Goal: Information Seeking & Learning: Compare options

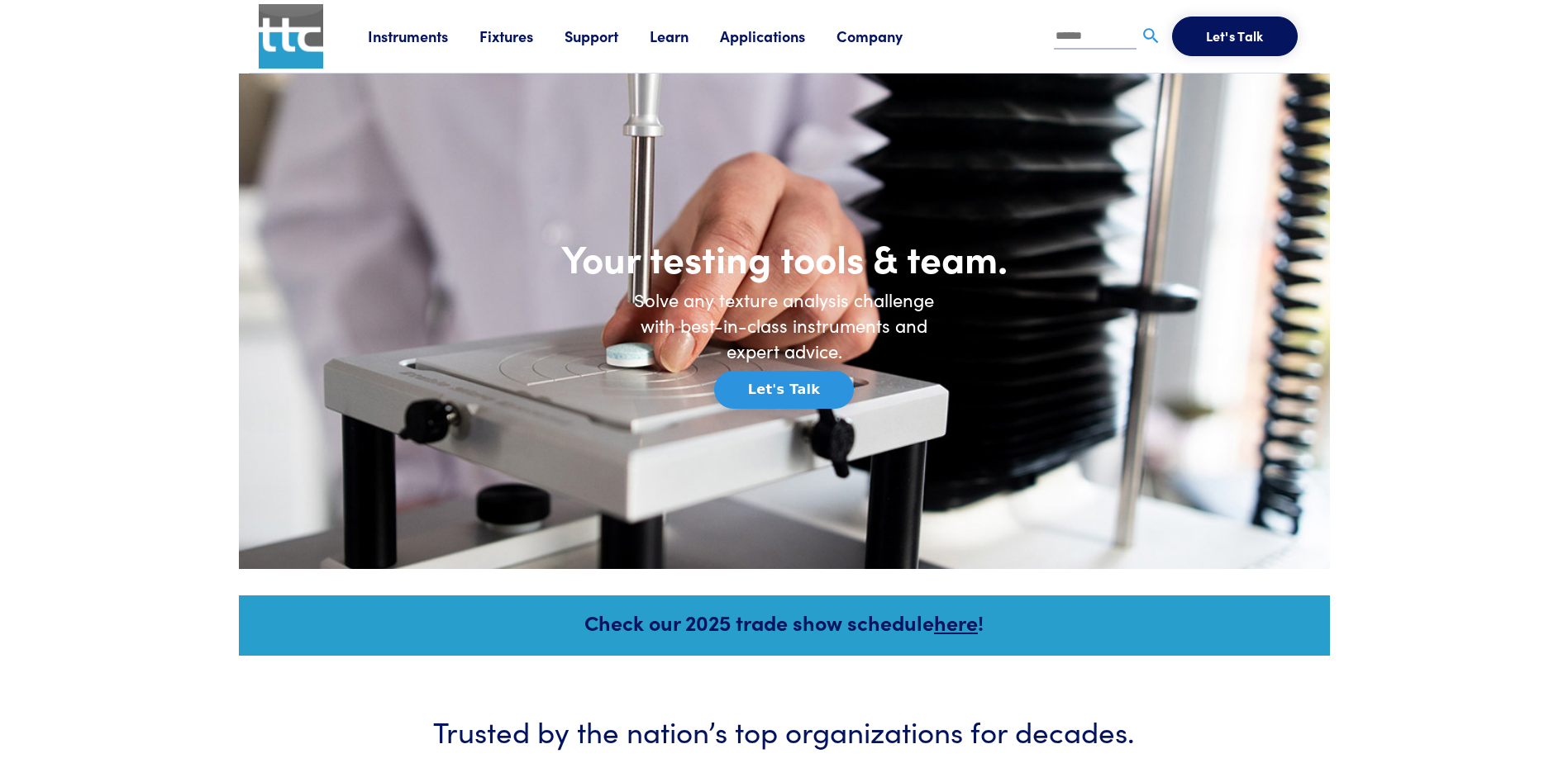
click at [415, 41] on link "Instruments" at bounding box center [424, 36] width 111 height 21
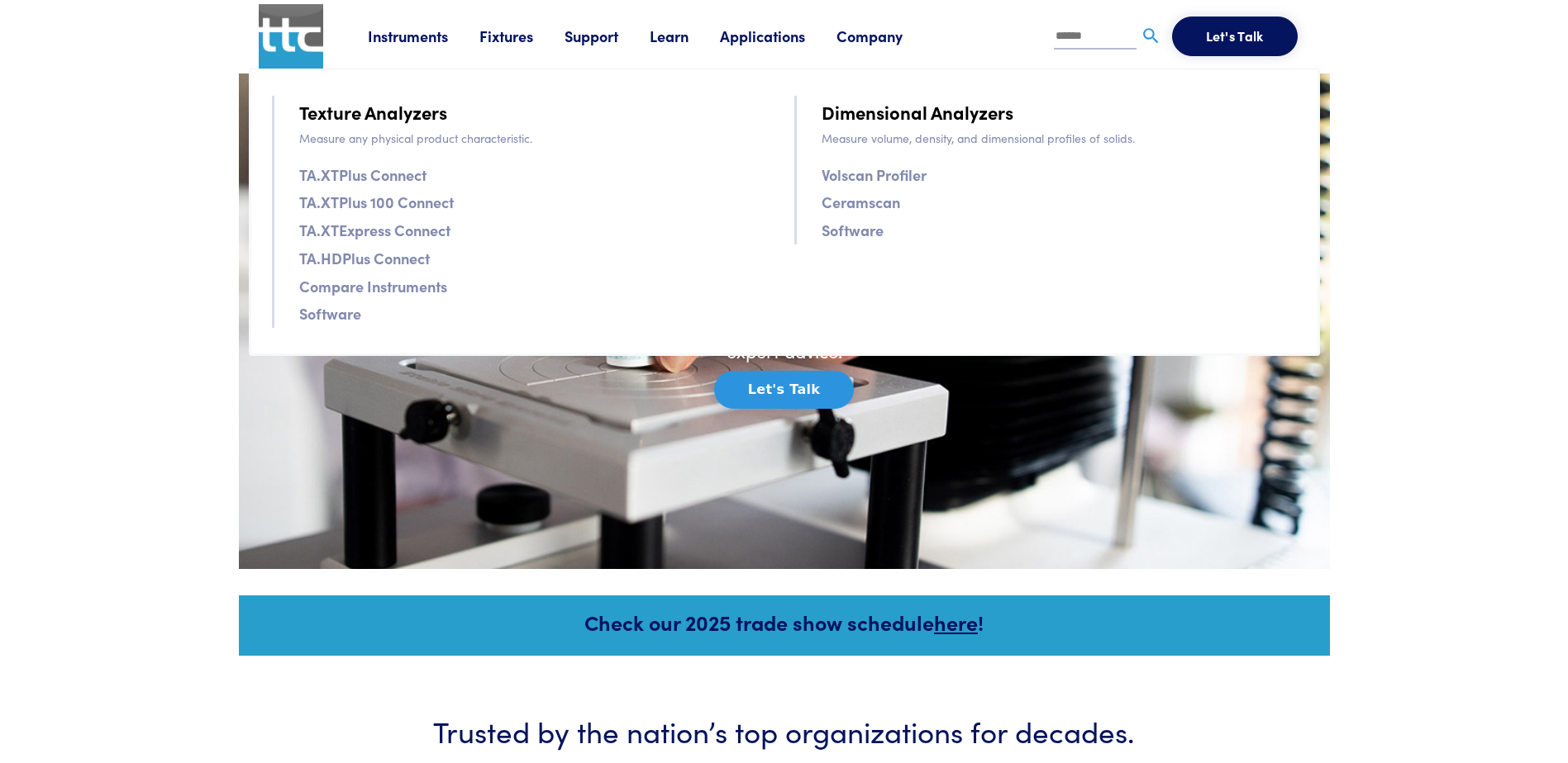
click at [356, 287] on link "Compare Instruments" at bounding box center [373, 287] width 148 height 24
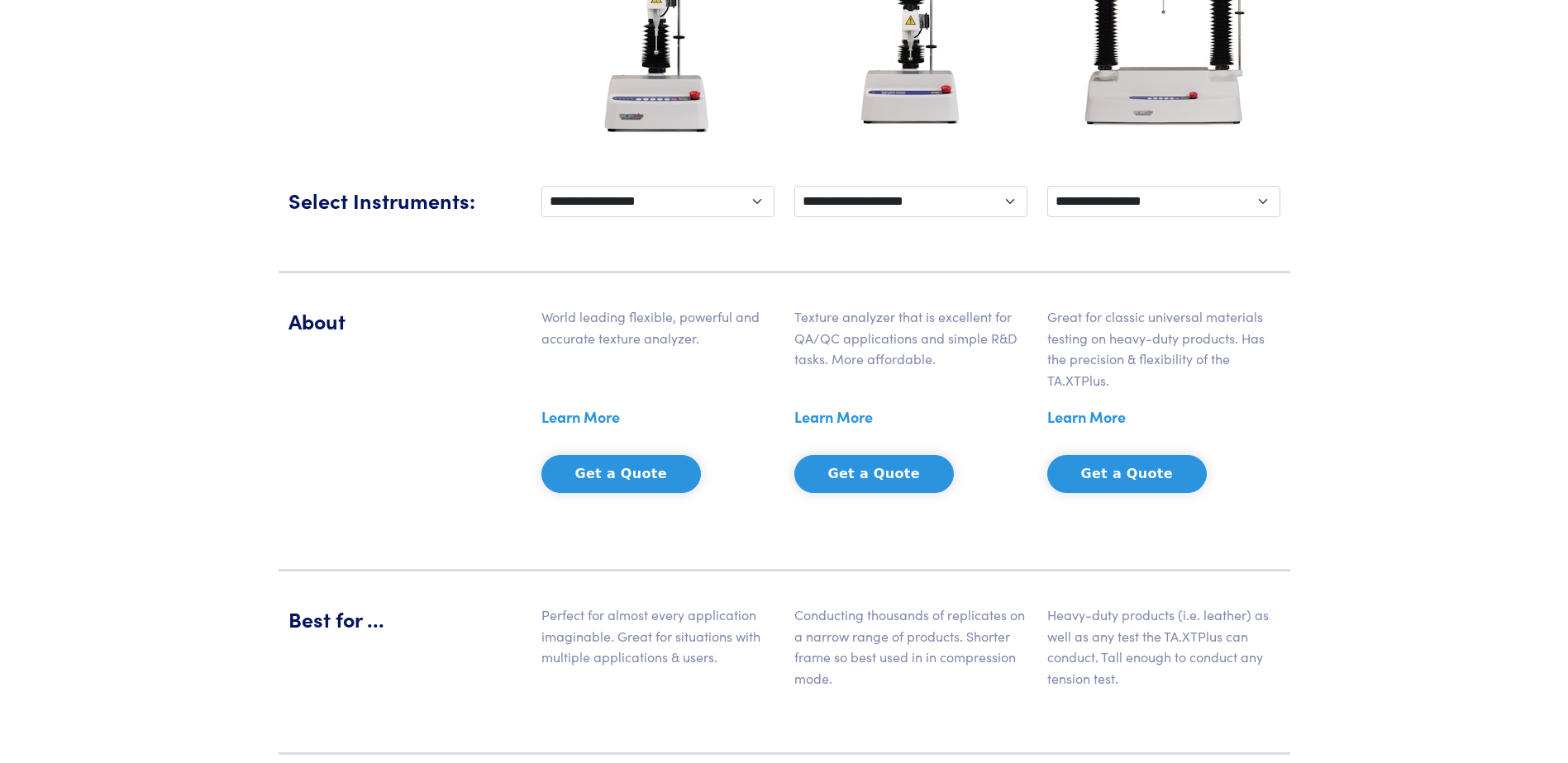
scroll to position [330, 0]
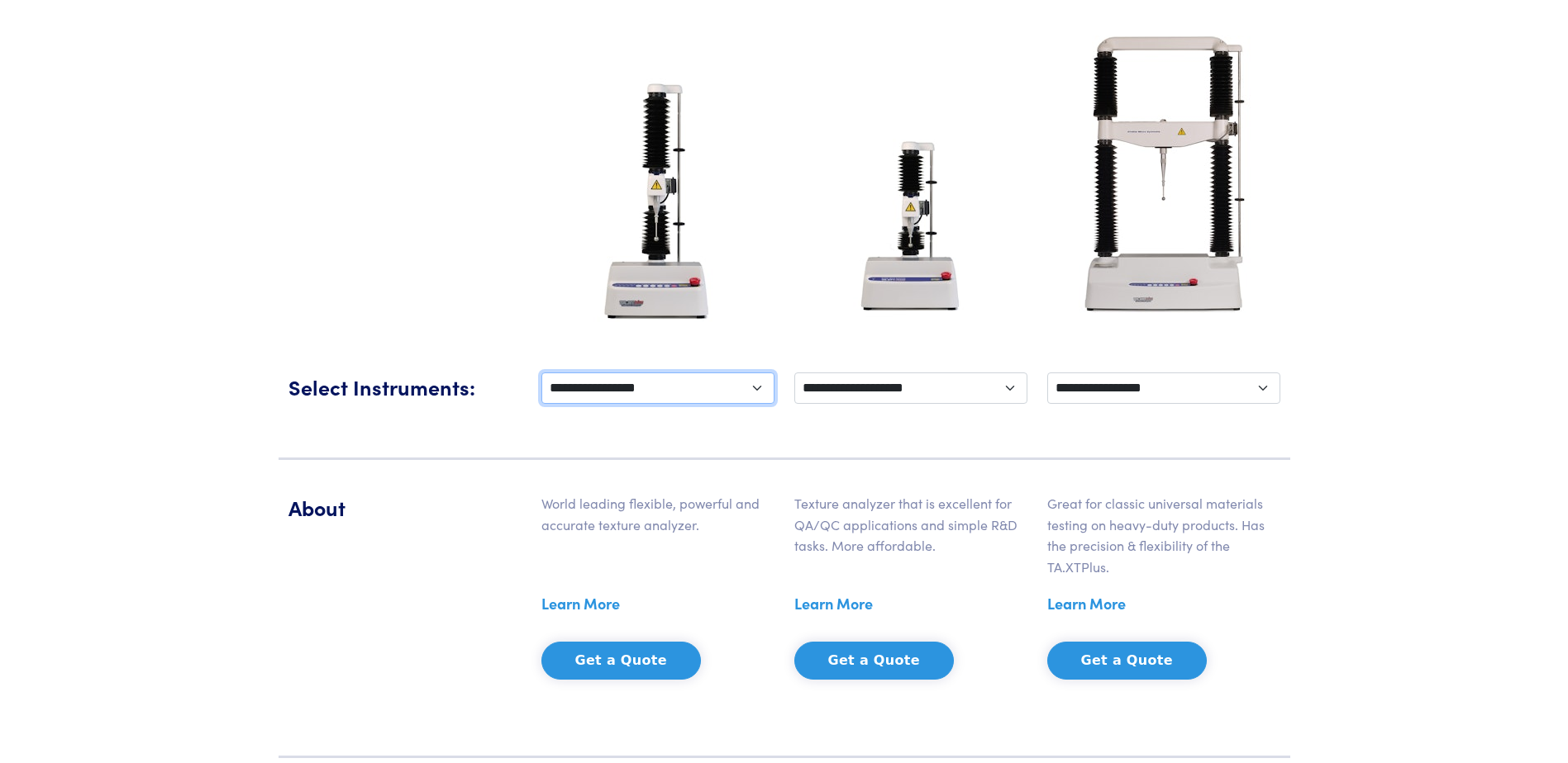
click at [754, 387] on select "**********" at bounding box center [658, 388] width 233 height 32
click at [427, 273] on div at bounding box center [784, 174] width 1012 height 330
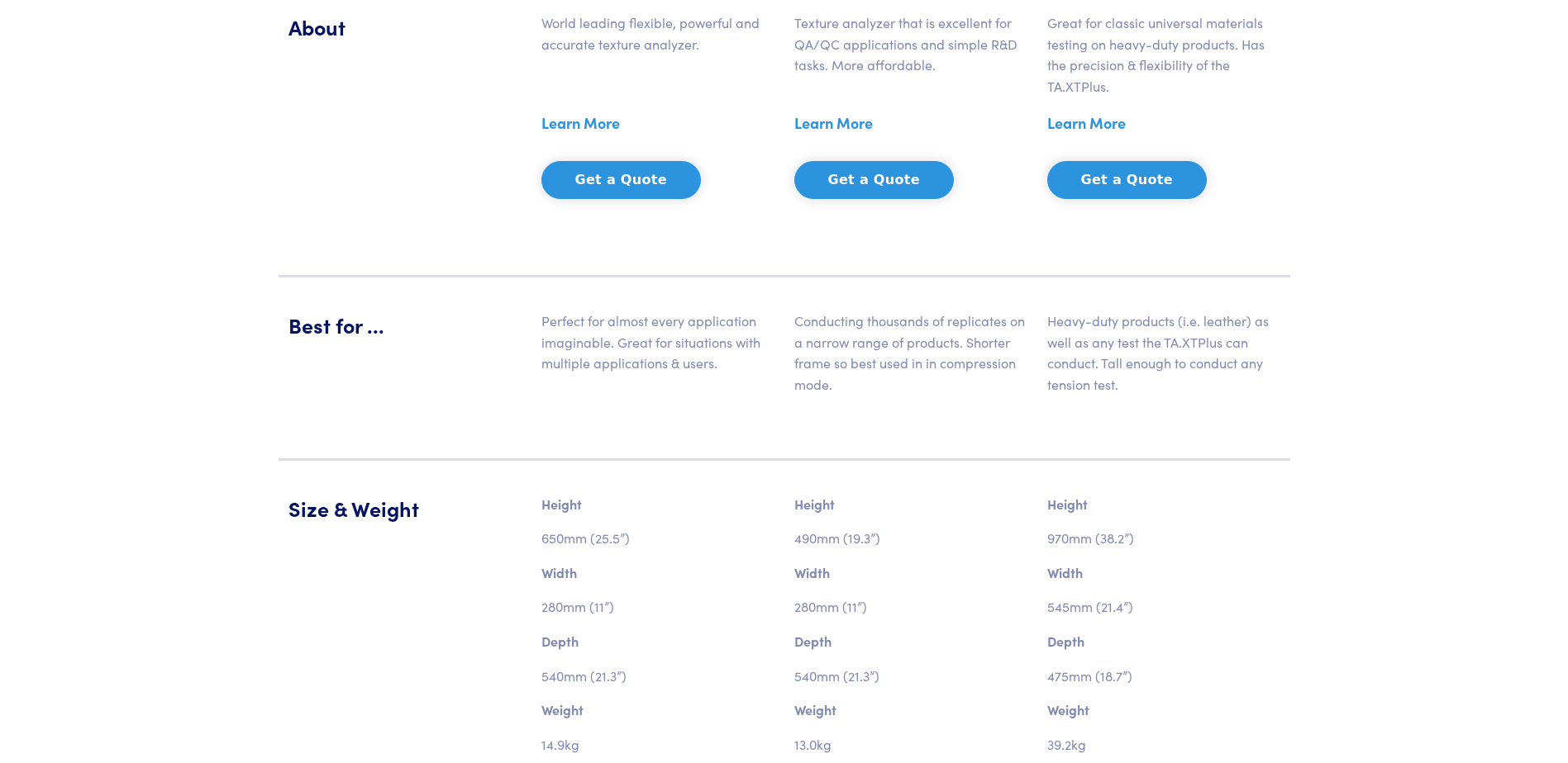
scroll to position [578, 0]
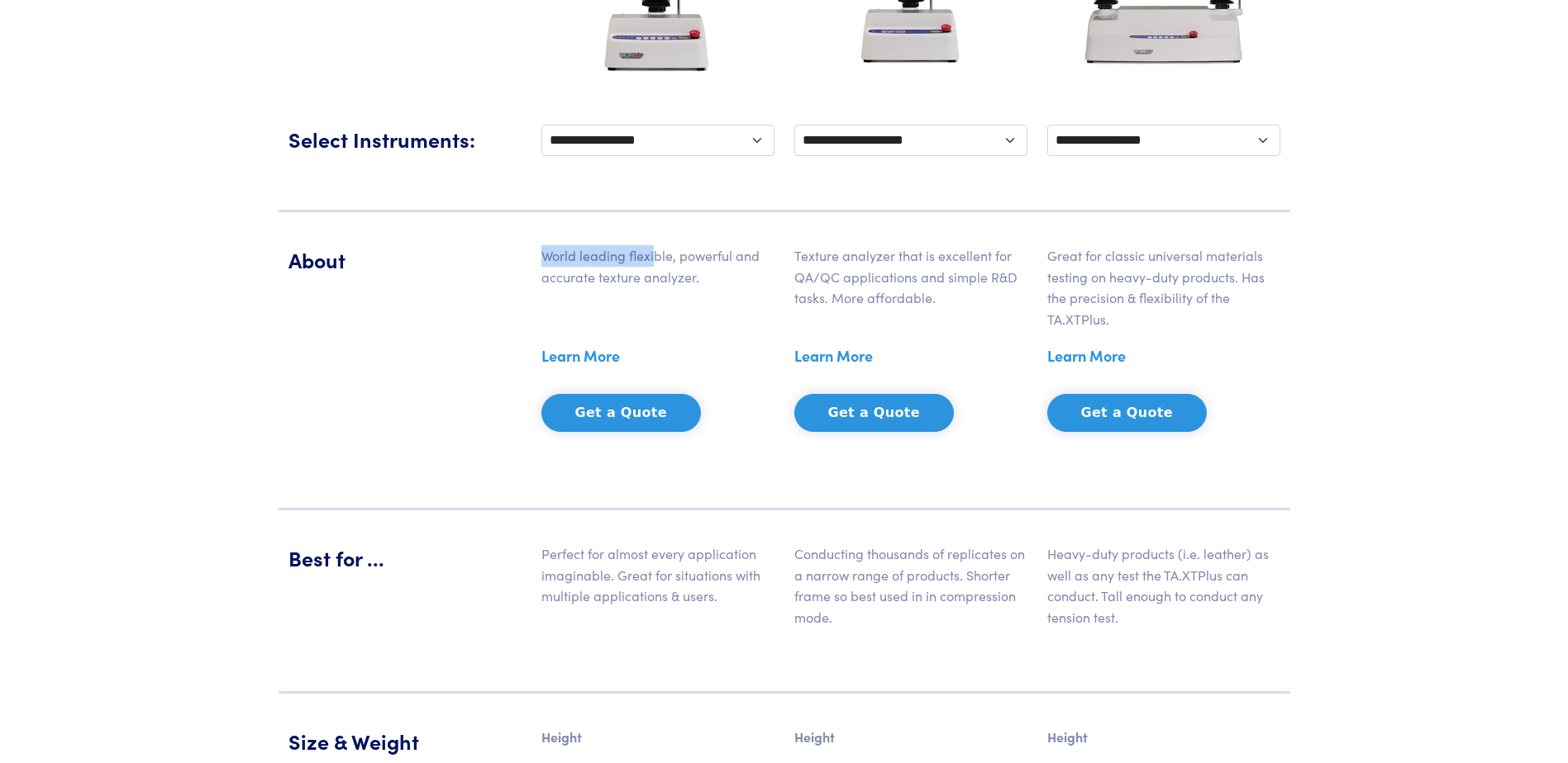
drag, startPoint x: 543, startPoint y: 252, endPoint x: 656, endPoint y: 252, distance: 113.0
click at [656, 252] on p "World leading flexible, powerful and accurate texture analyzer." at bounding box center [658, 266] width 233 height 42
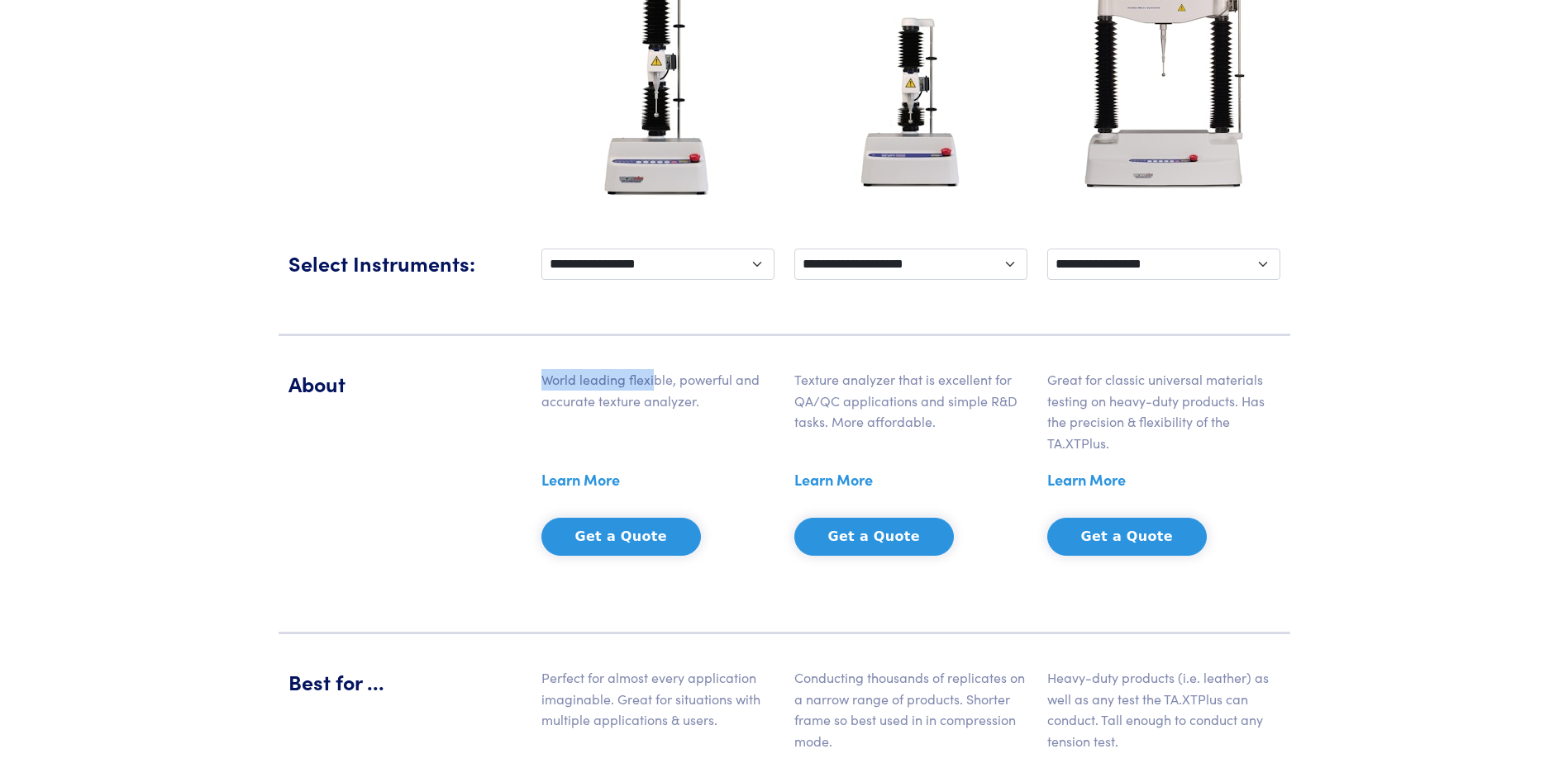
scroll to position [495, 0]
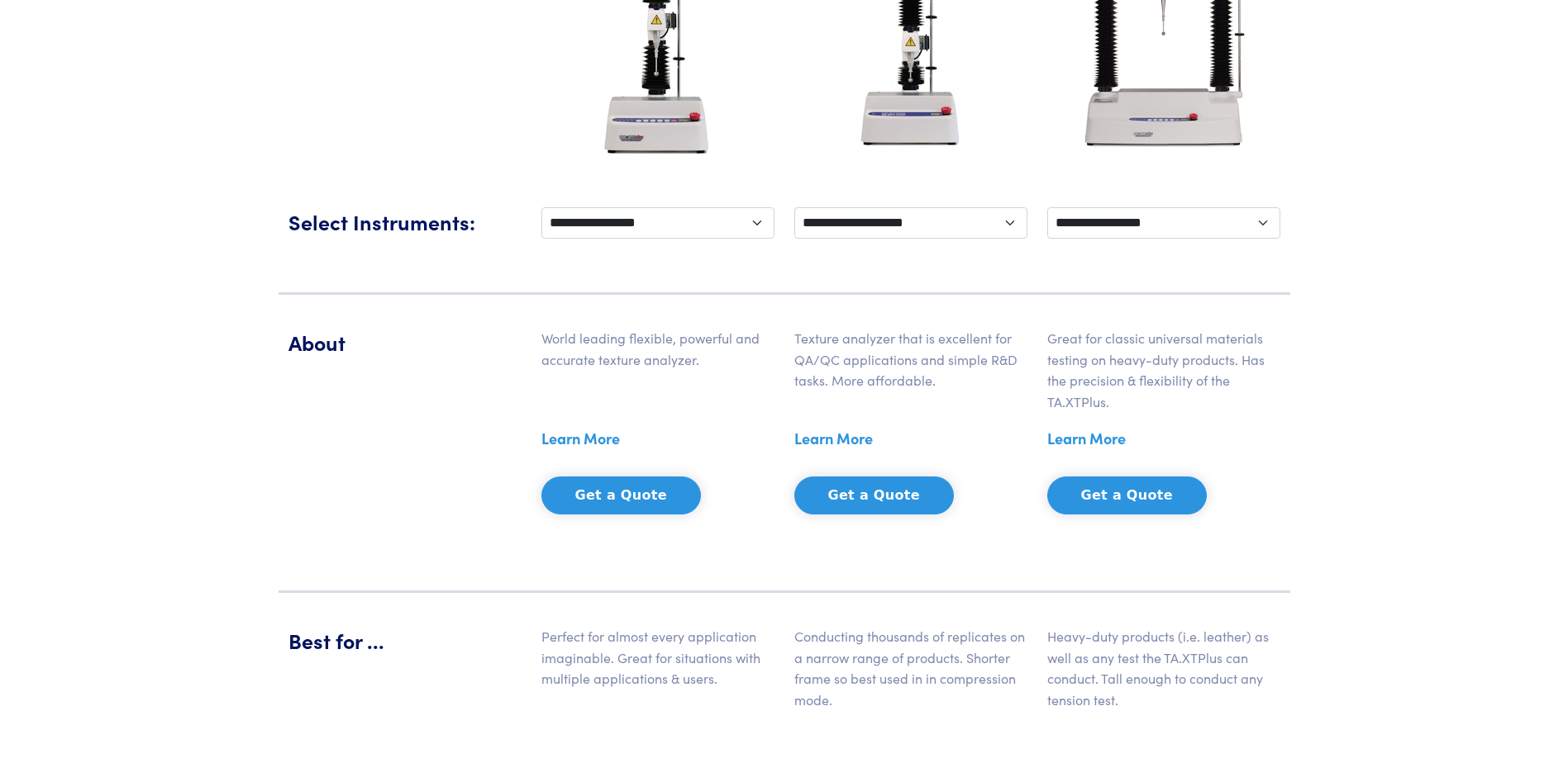
click at [661, 350] on p "World leading flexible, powerful and accurate texture analyzer." at bounding box center [658, 348] width 233 height 42
drag, startPoint x: 698, startPoint y: 336, endPoint x: 757, endPoint y: 356, distance: 62.3
click at [757, 356] on p "World leading flexible, powerful and accurate texture analyzer." at bounding box center [658, 348] width 233 height 42
drag, startPoint x: 757, startPoint y: 356, endPoint x: 822, endPoint y: 342, distance: 66.5
click at [822, 342] on p "Texture analyzer that is excellent for QA/QC applications and simple R&D tasks.…" at bounding box center [911, 359] width 233 height 63
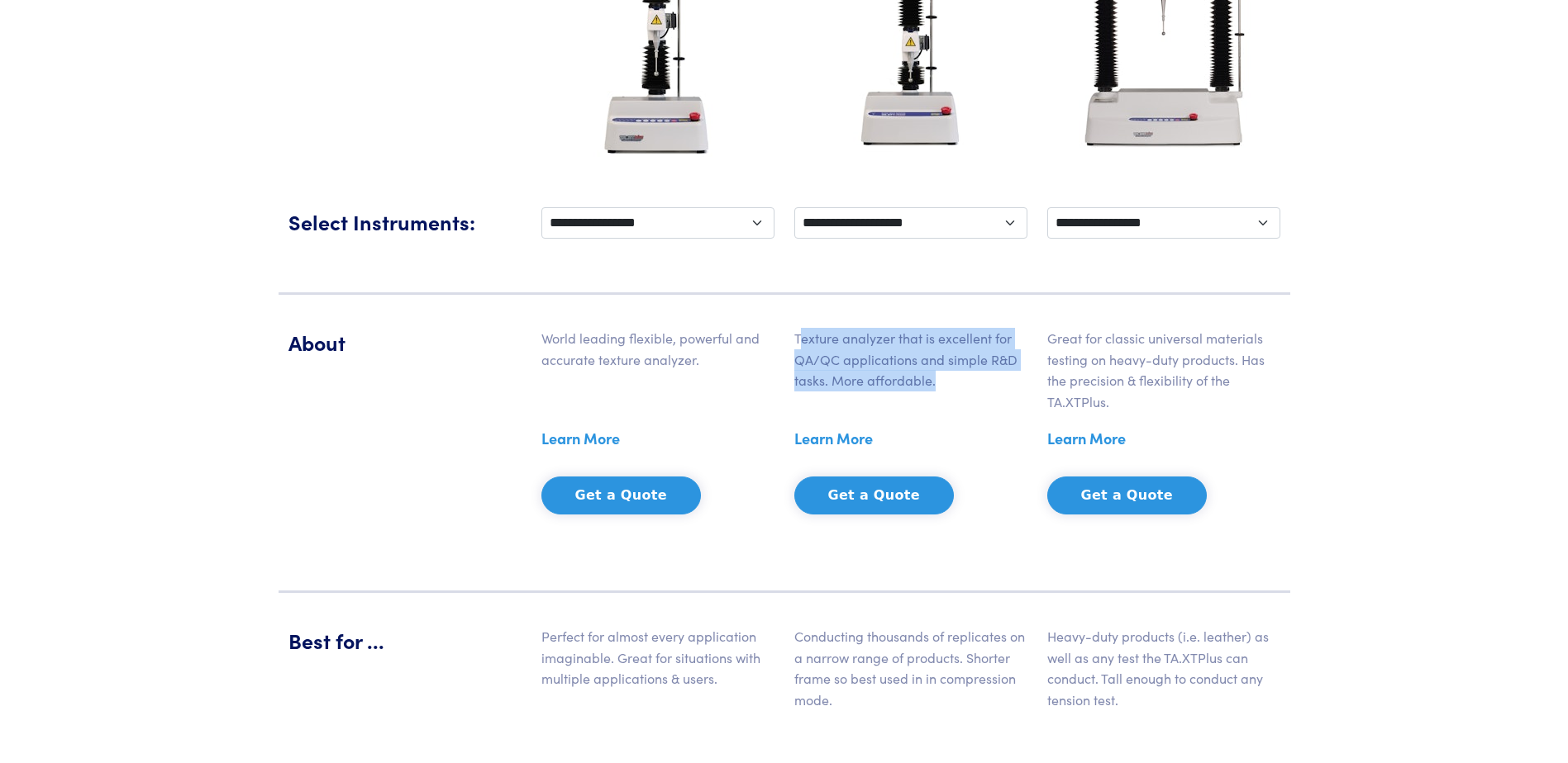
drag, startPoint x: 801, startPoint y: 336, endPoint x: 1007, endPoint y: 382, distance: 211.1
click at [1007, 382] on p "Texture analyzer that is excellent for QA/QC applications and simple R&D tasks.…" at bounding box center [911, 359] width 233 height 63
drag, startPoint x: 1007, startPoint y: 382, endPoint x: 931, endPoint y: 358, distance: 79.7
click at [931, 358] on p "Texture analyzer that is excellent for QA/QC applications and simple R&D tasks.…" at bounding box center [911, 359] width 233 height 63
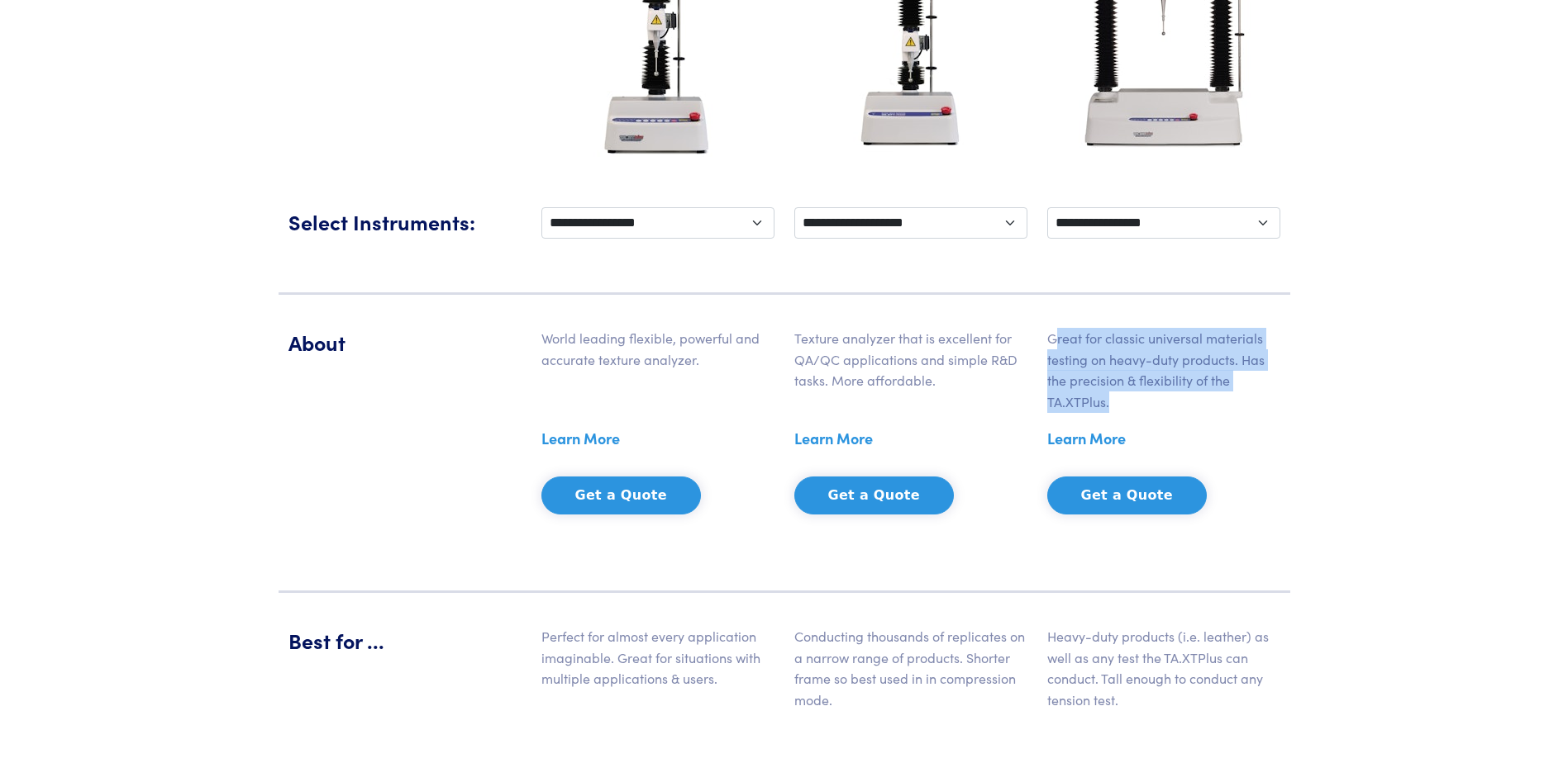
drag, startPoint x: 1054, startPoint y: 342, endPoint x: 1255, endPoint y: 398, distance: 208.7
click at [1255, 398] on p "Great for classic universal materials testing on heavy-duty products. Has the p…" at bounding box center [1164, 370] width 233 height 84
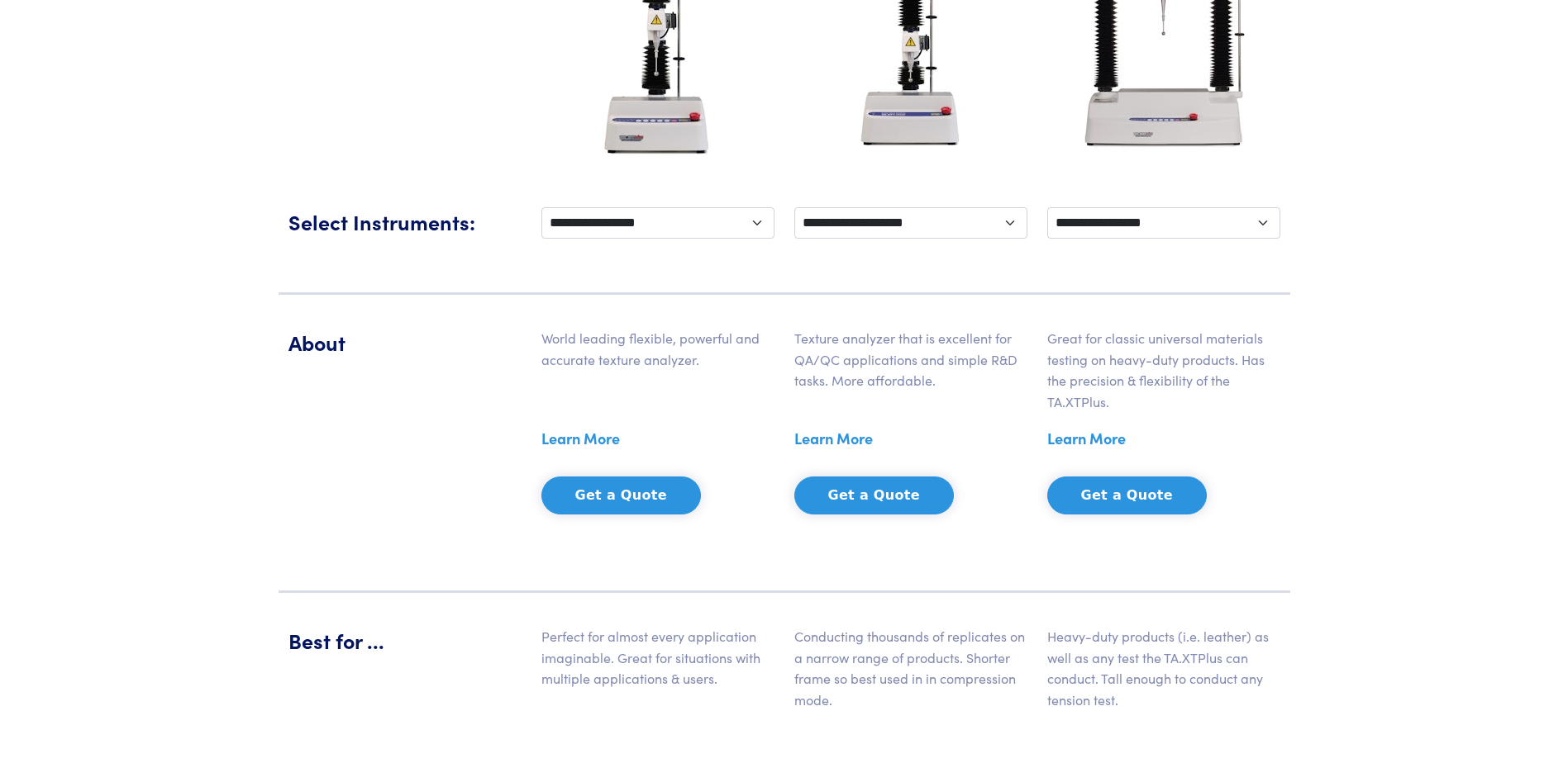
drag, startPoint x: 1255, startPoint y: 398, endPoint x: 1458, endPoint y: 233, distance: 261.6
click at [1264, 220] on select "**********" at bounding box center [1164, 222] width 233 height 32
select select "********"
click at [1048, 207] on select "**********" at bounding box center [1164, 222] width 233 height 32
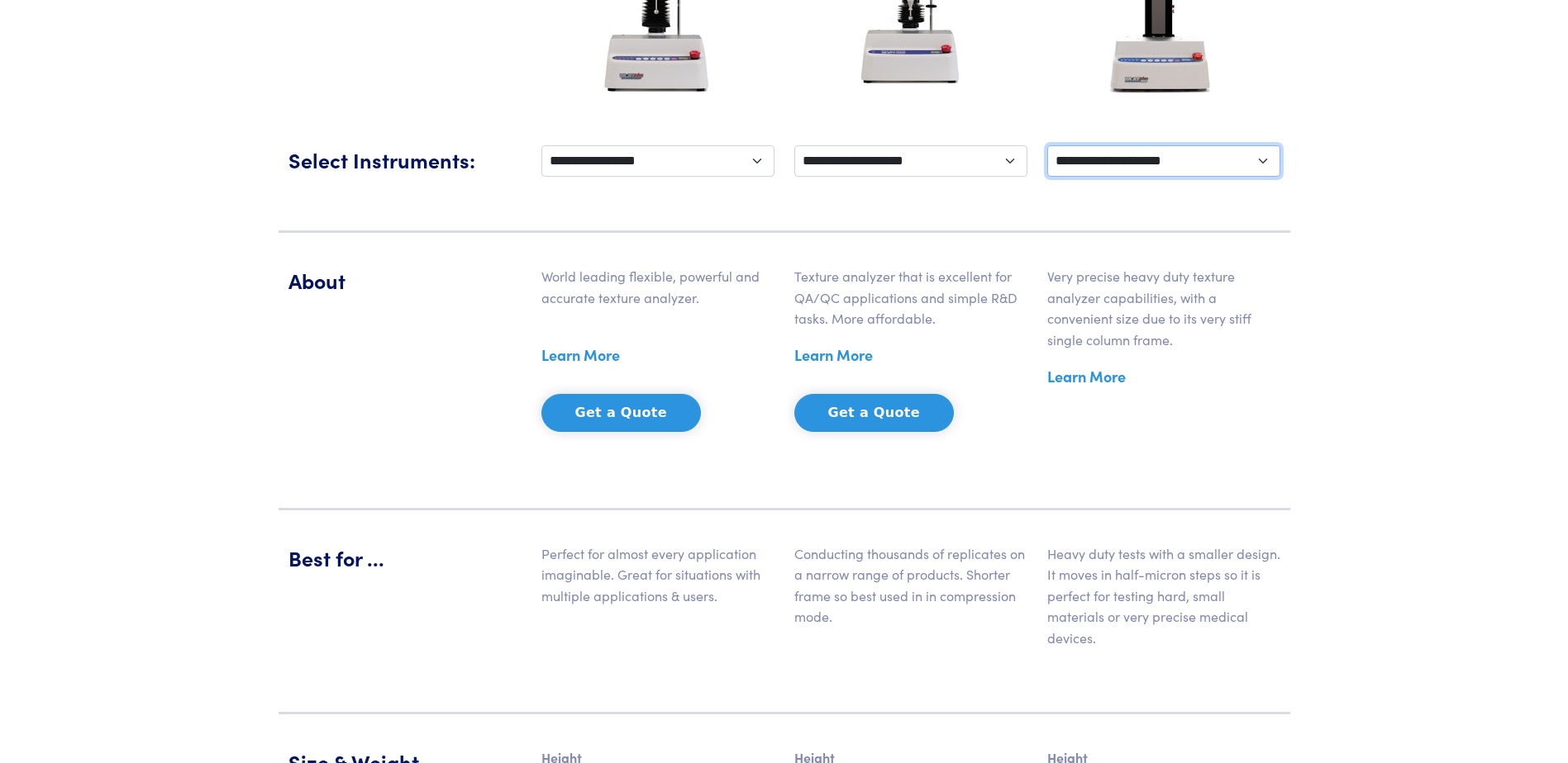
scroll to position [434, 0]
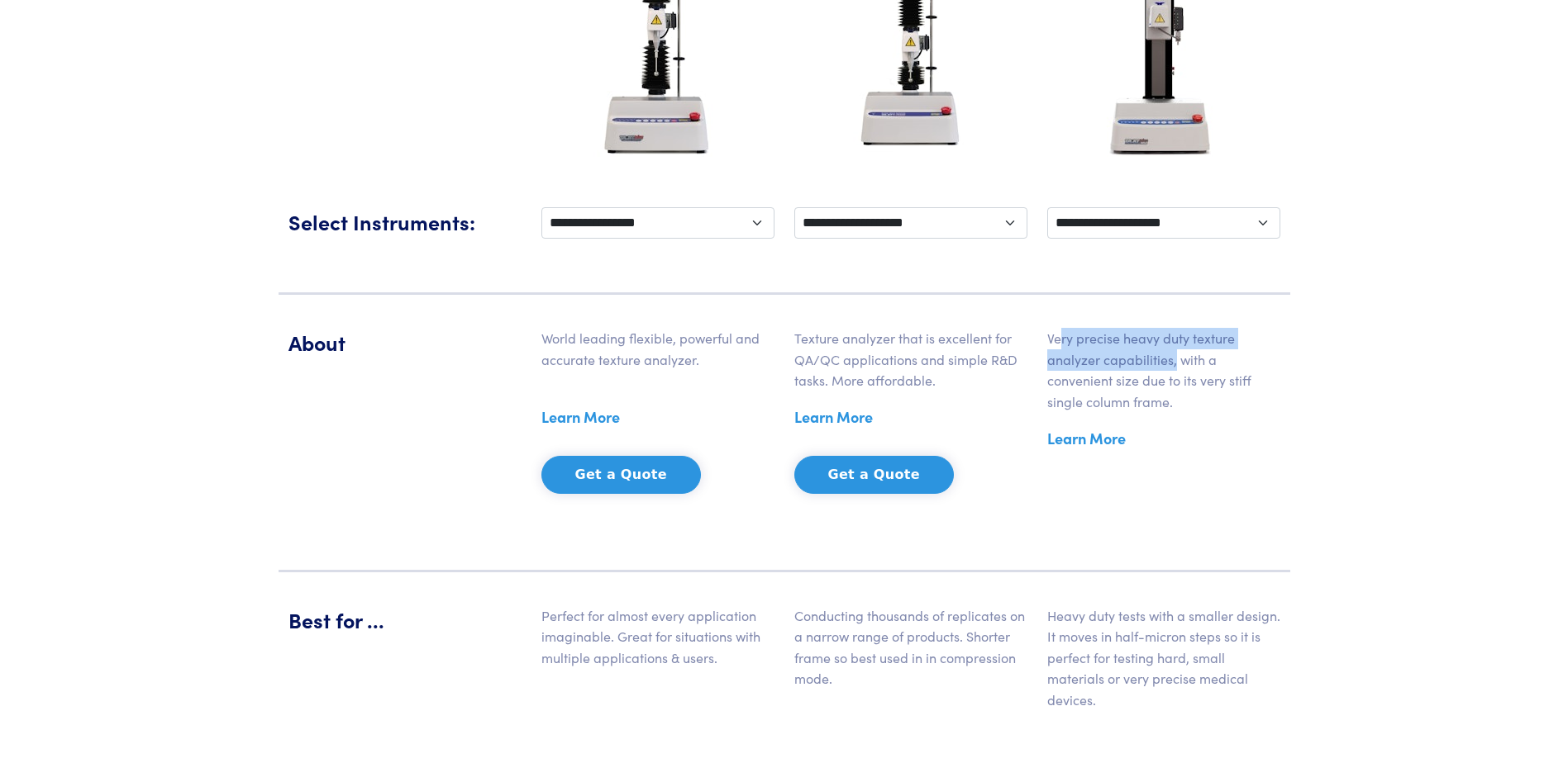
drag, startPoint x: 1060, startPoint y: 341, endPoint x: 1176, endPoint y: 352, distance: 116.5
click at [1176, 352] on p "Very precise heavy duty texture analyzer capabilities, with a convenient size d…" at bounding box center [1164, 370] width 233 height 84
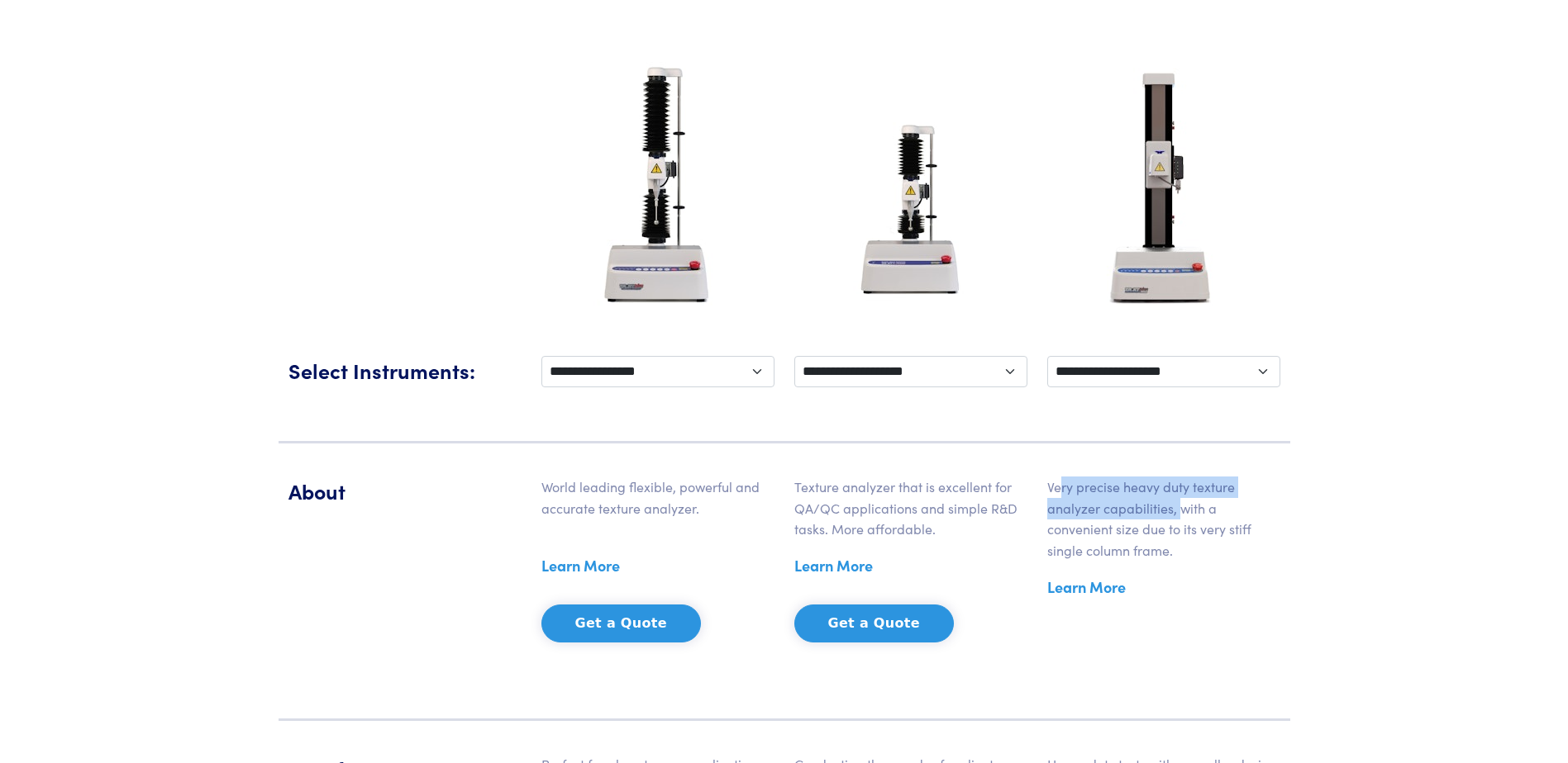
scroll to position [269, 0]
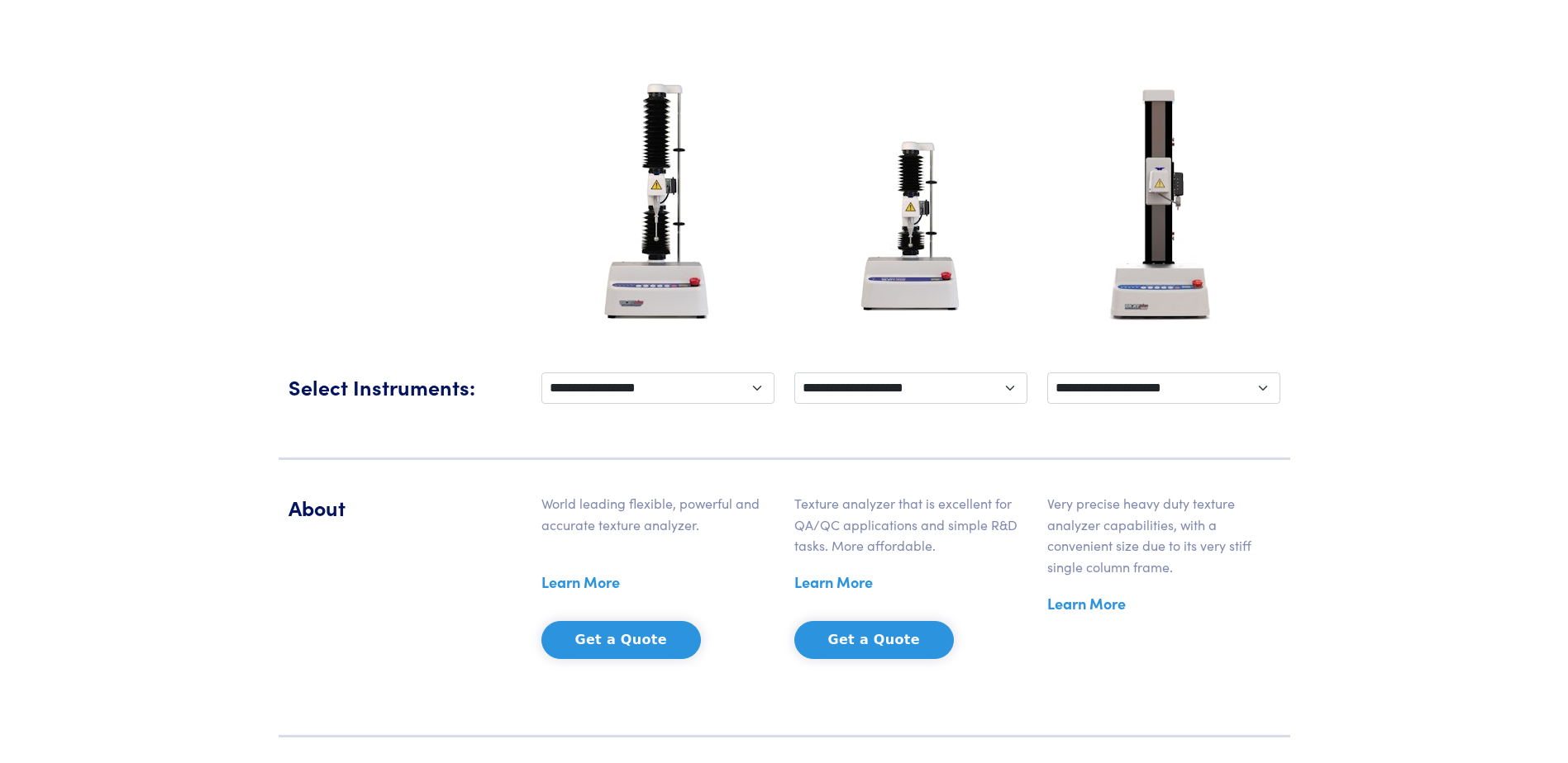
click at [1258, 552] on p "Very precise heavy duty texture analyzer capabilities, with a convenient size d…" at bounding box center [1164, 535] width 233 height 84
click at [1095, 521] on p "Very precise heavy duty texture analyzer capabilities, with a convenient size d…" at bounding box center [1164, 535] width 233 height 84
drag, startPoint x: 1096, startPoint y: 521, endPoint x: 1268, endPoint y: 565, distance: 177.5
click at [1268, 565] on p "Very precise heavy duty texture analyzer capabilities, with a convenient size d…" at bounding box center [1164, 535] width 233 height 84
click at [1111, 606] on link "Learn More" at bounding box center [1087, 603] width 79 height 25
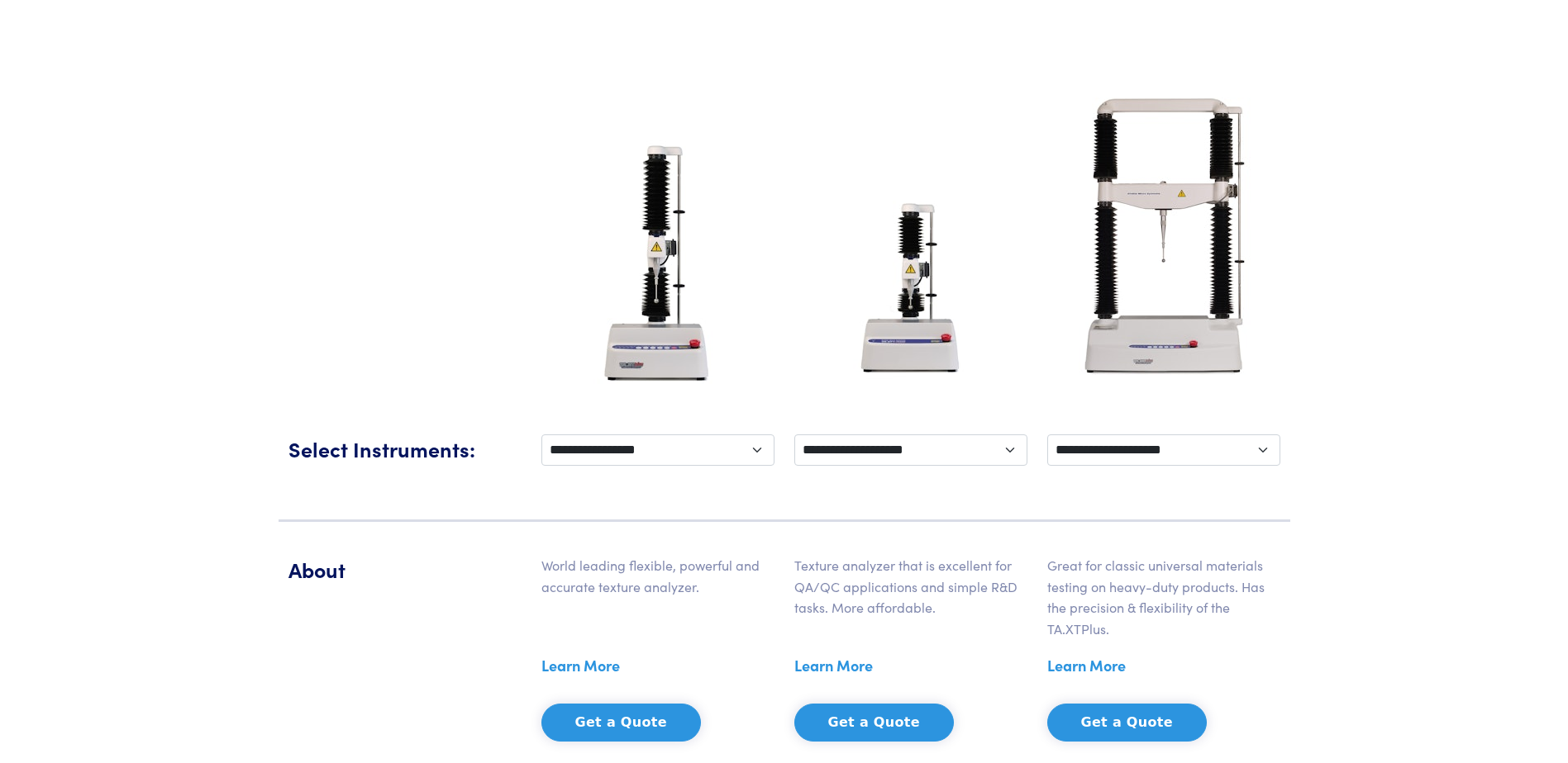
scroll to position [269, 0]
click at [1263, 447] on select "**********" at bounding box center [1164, 450] width 233 height 32
select select "**********"
click at [1048, 435] on select "**********" at bounding box center [1164, 450] width 233 height 32
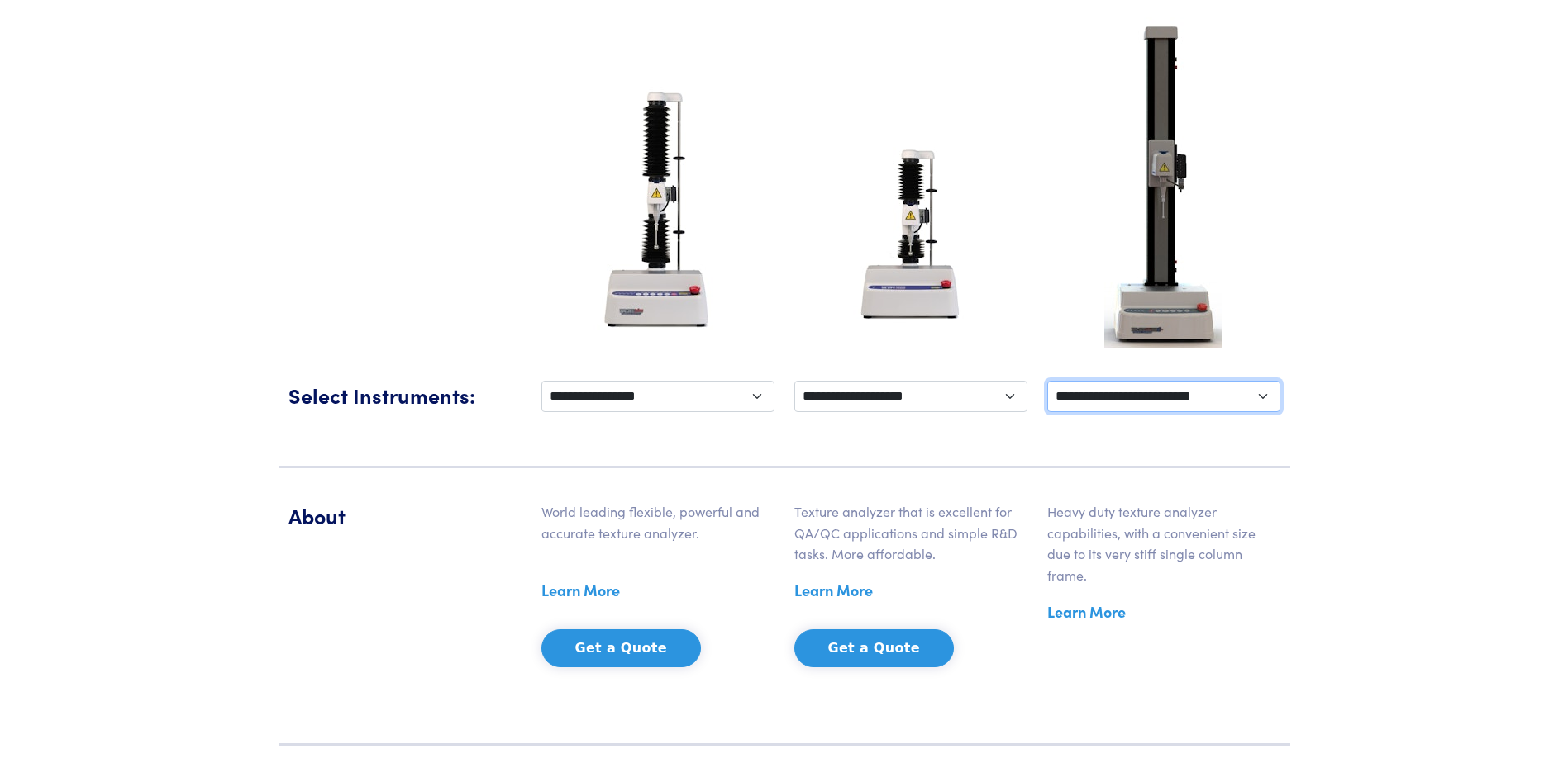
scroll to position [351, 0]
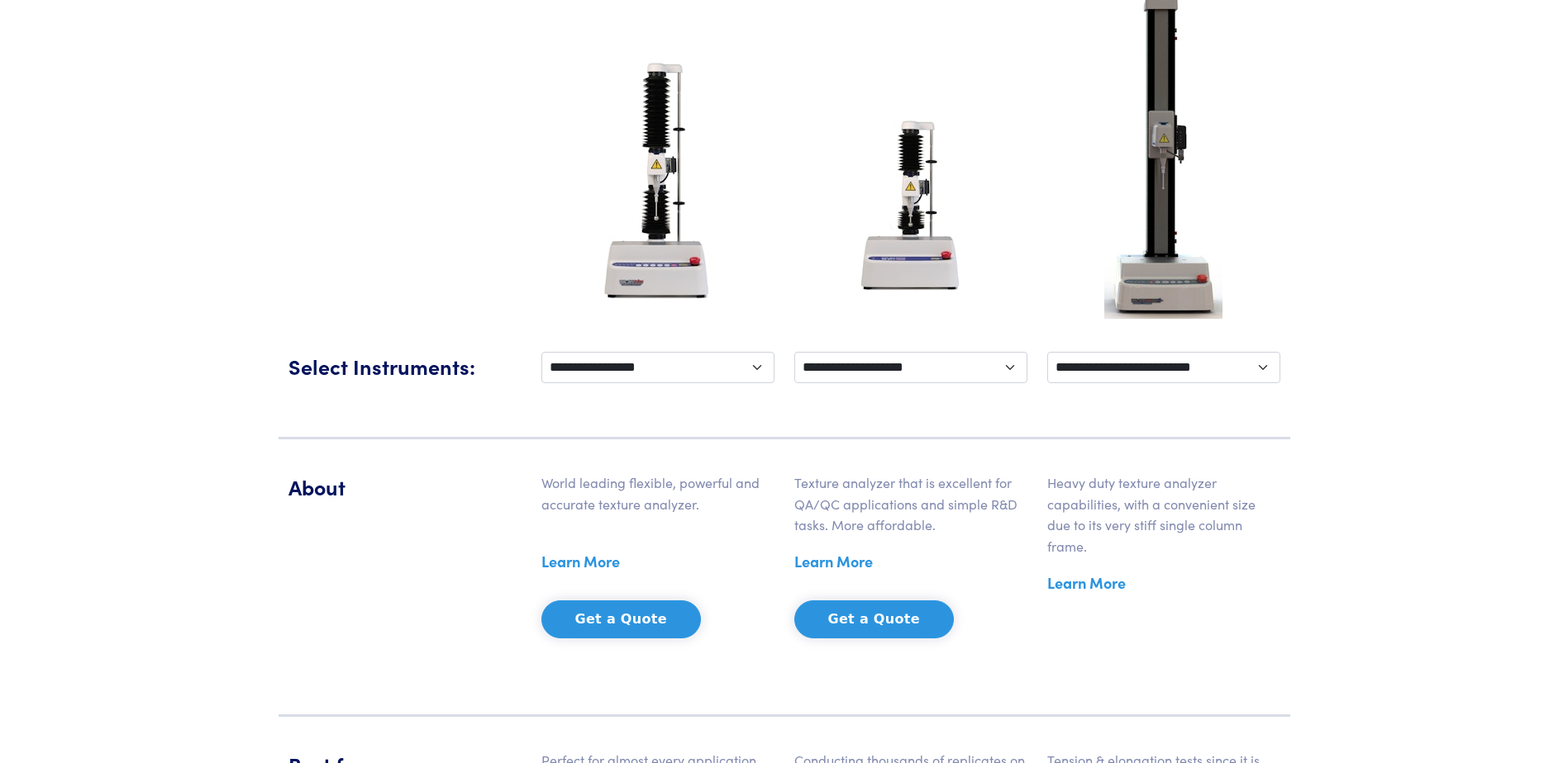
click at [1081, 580] on link "Learn More" at bounding box center [1087, 583] width 79 height 25
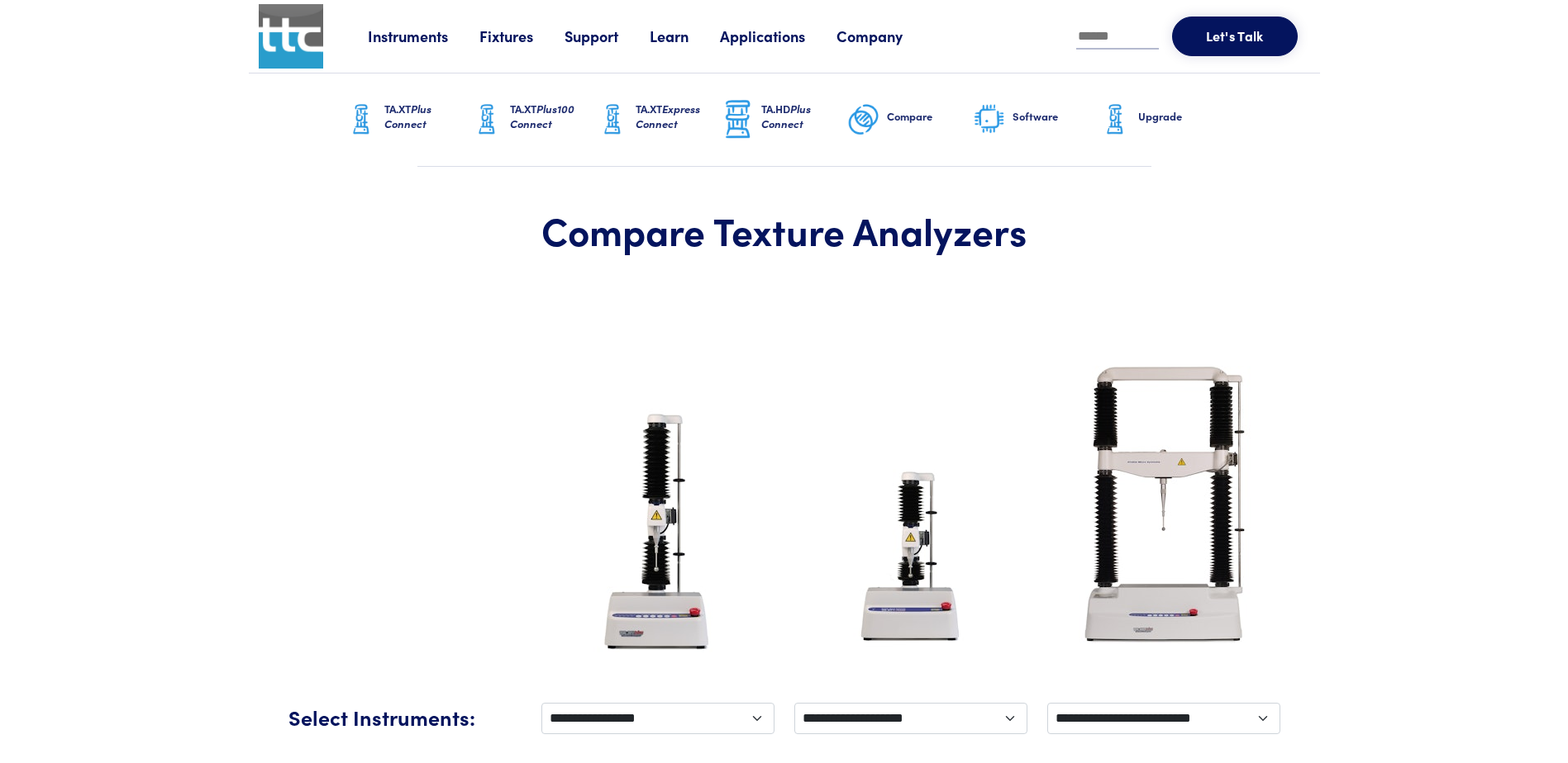
scroll to position [351, 0]
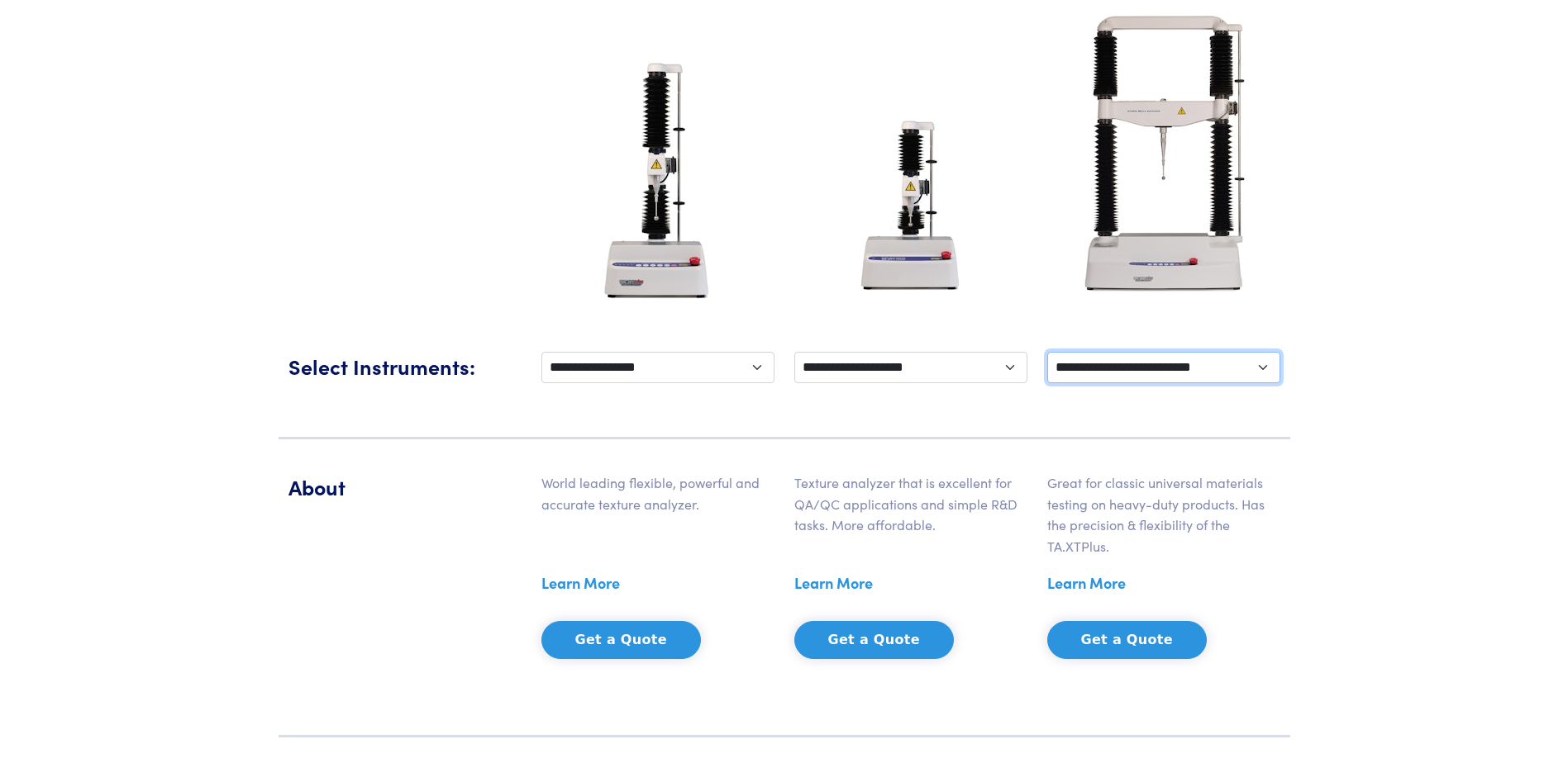
click at [1263, 365] on select "**********" at bounding box center [1164, 367] width 233 height 32
select select "**"
click at [1048, 352] on select "**********" at bounding box center [1164, 367] width 233 height 32
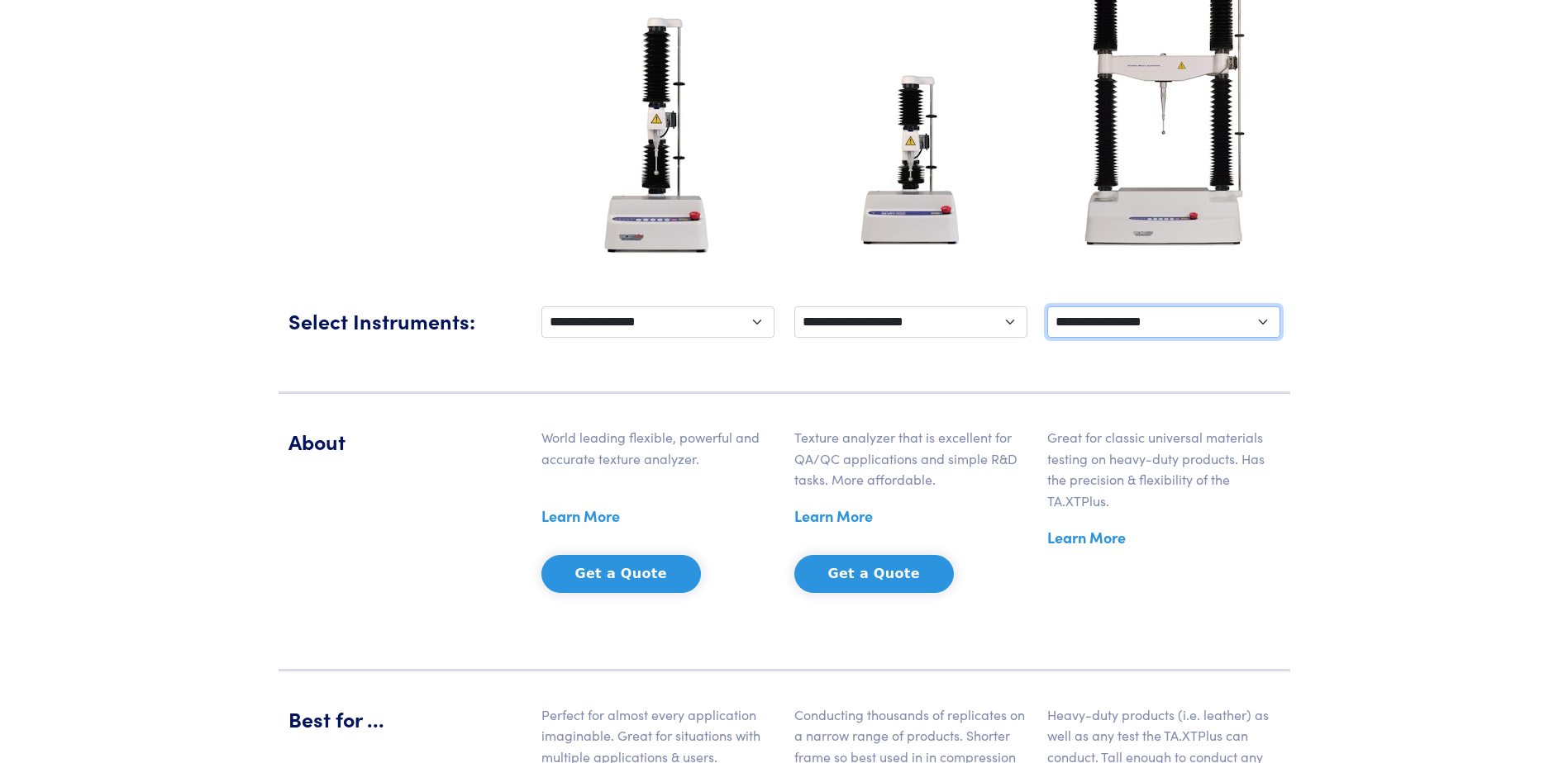
scroll to position [434, 0]
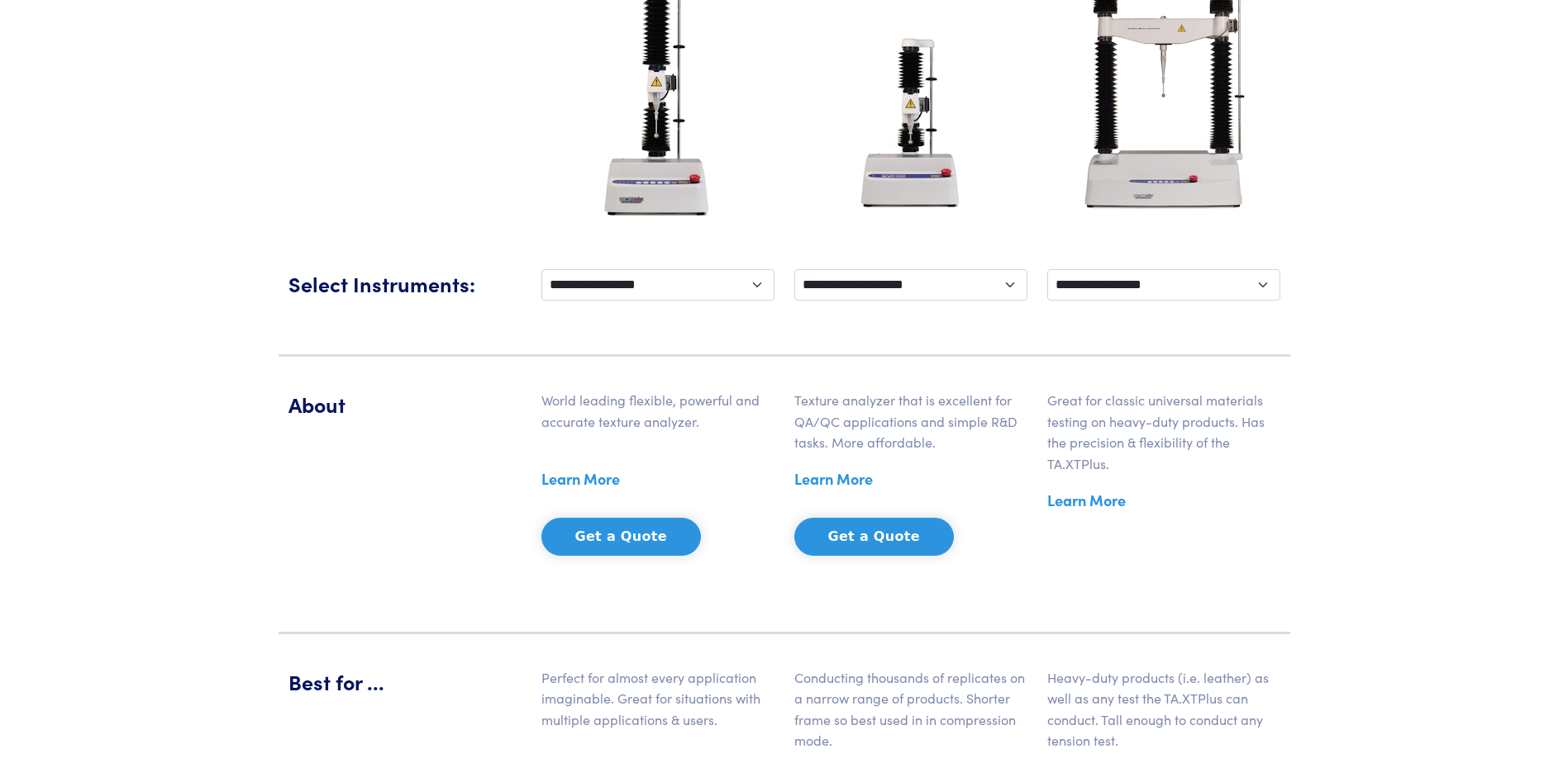
click at [597, 482] on link "Learn More" at bounding box center [581, 479] width 79 height 25
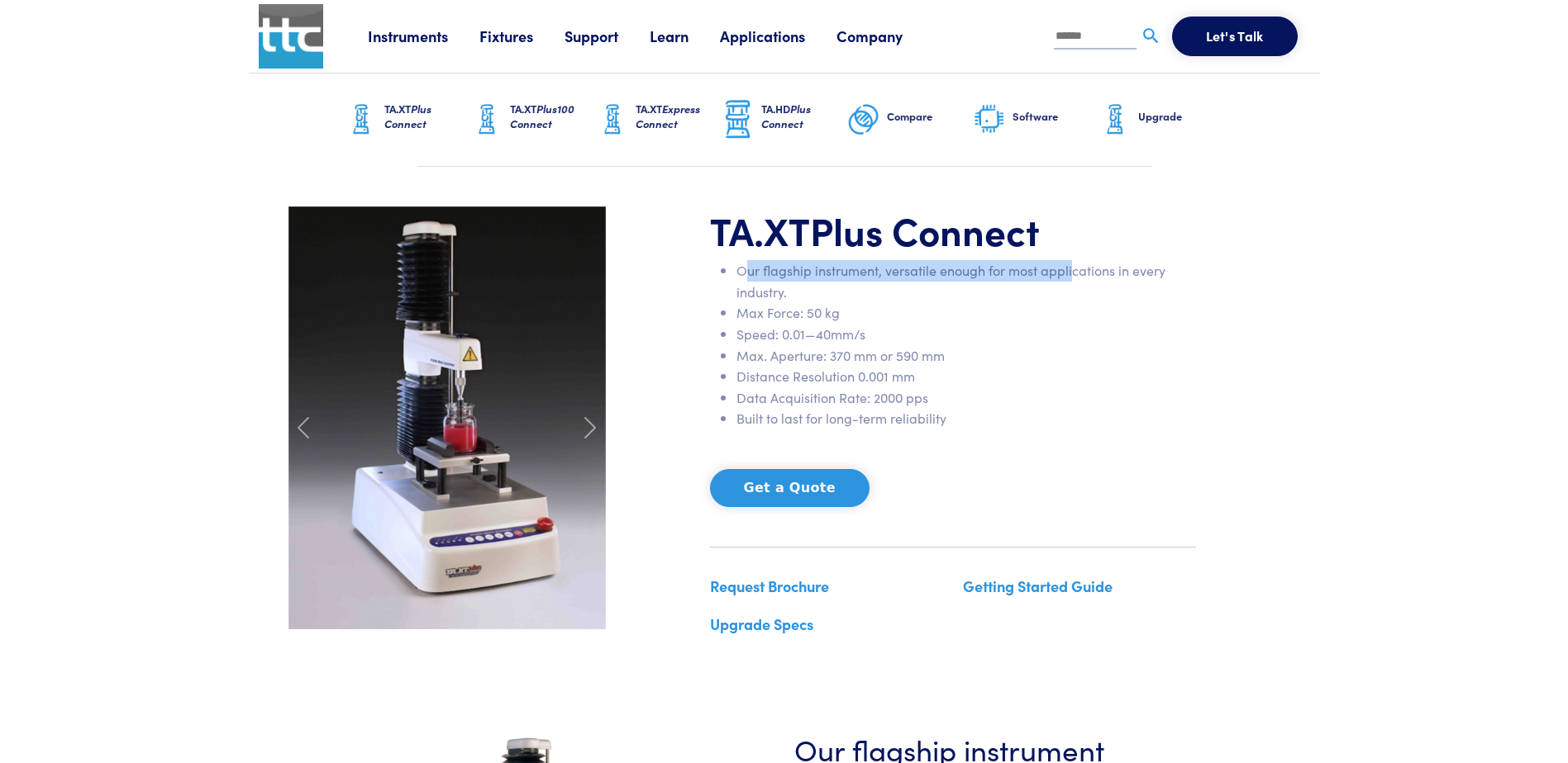
drag, startPoint x: 745, startPoint y: 267, endPoint x: 1070, endPoint y: 276, distance: 325.1
click at [1070, 276] on li "Our flagship instrument, versatile enough for most applications in every indust…" at bounding box center [965, 281] width 460 height 42
click at [851, 312] on li "Max Force: 50 kg" at bounding box center [965, 312] width 460 height 21
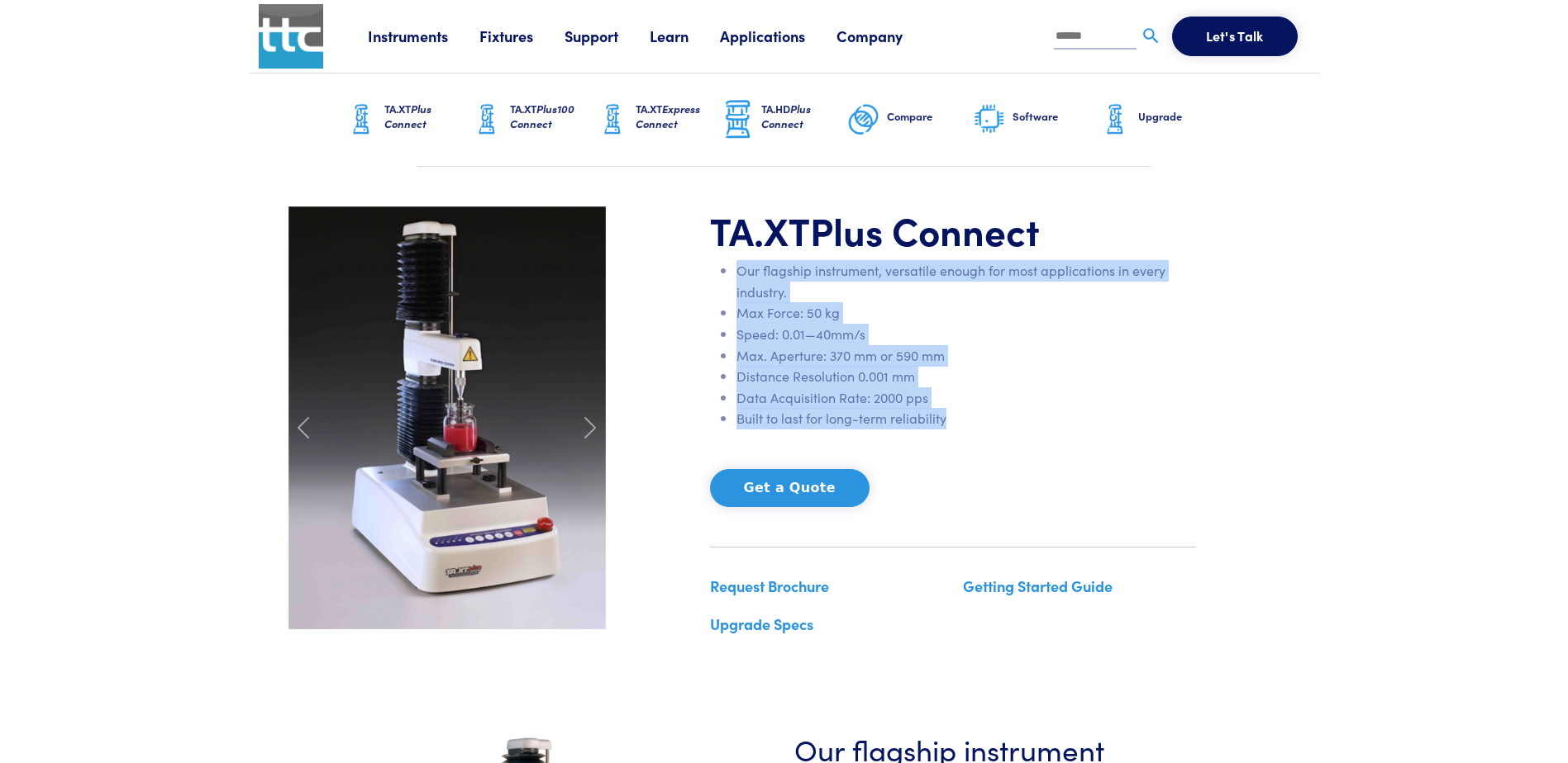
drag, startPoint x: 737, startPoint y: 269, endPoint x: 1048, endPoint y: 417, distance: 344.4
click at [1048, 417] on ul "Our flagship instrument, versatile enough for most applications in every indust…" at bounding box center [953, 345] width 486 height 169
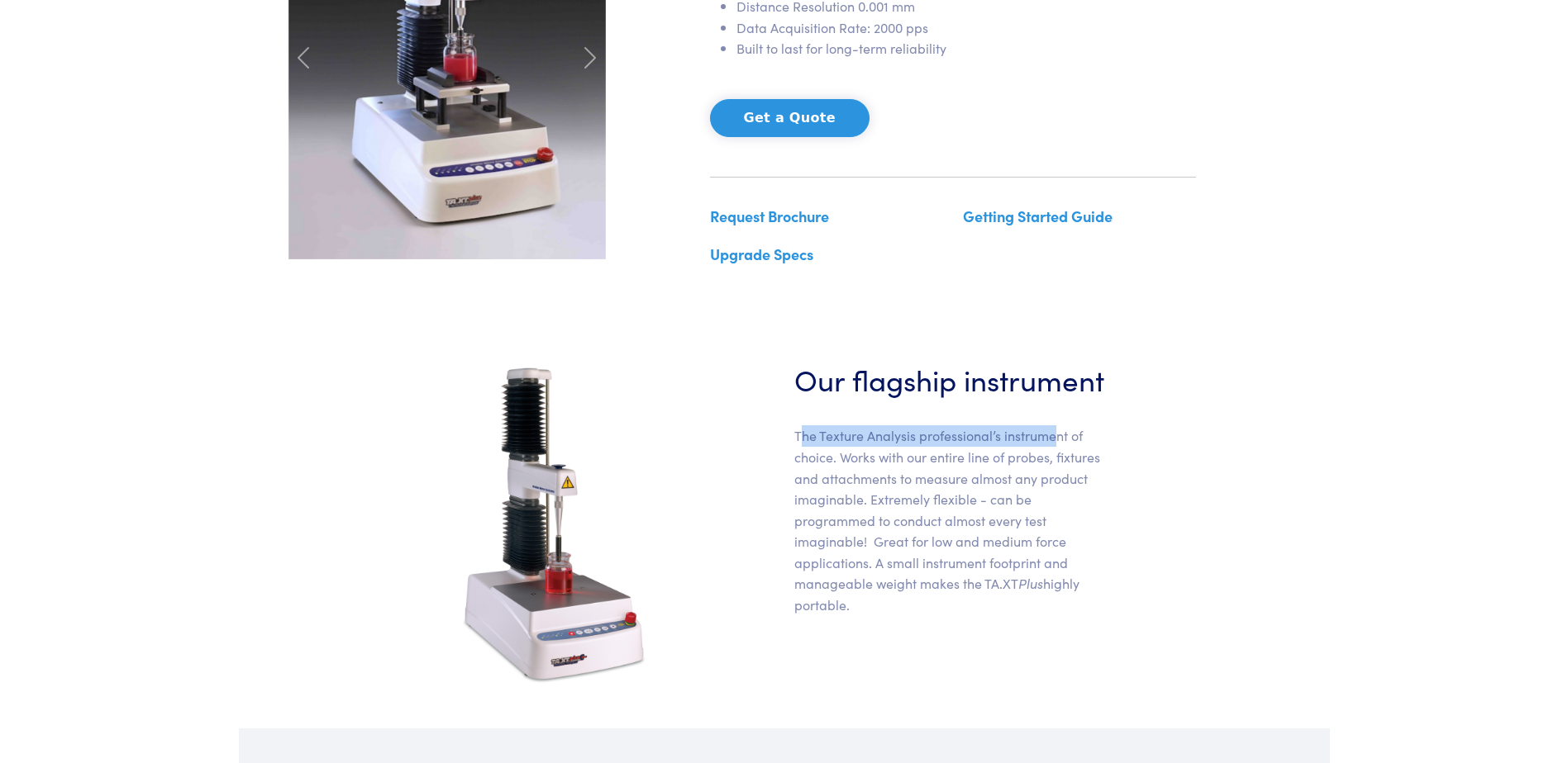
scroll to position [330, 0]
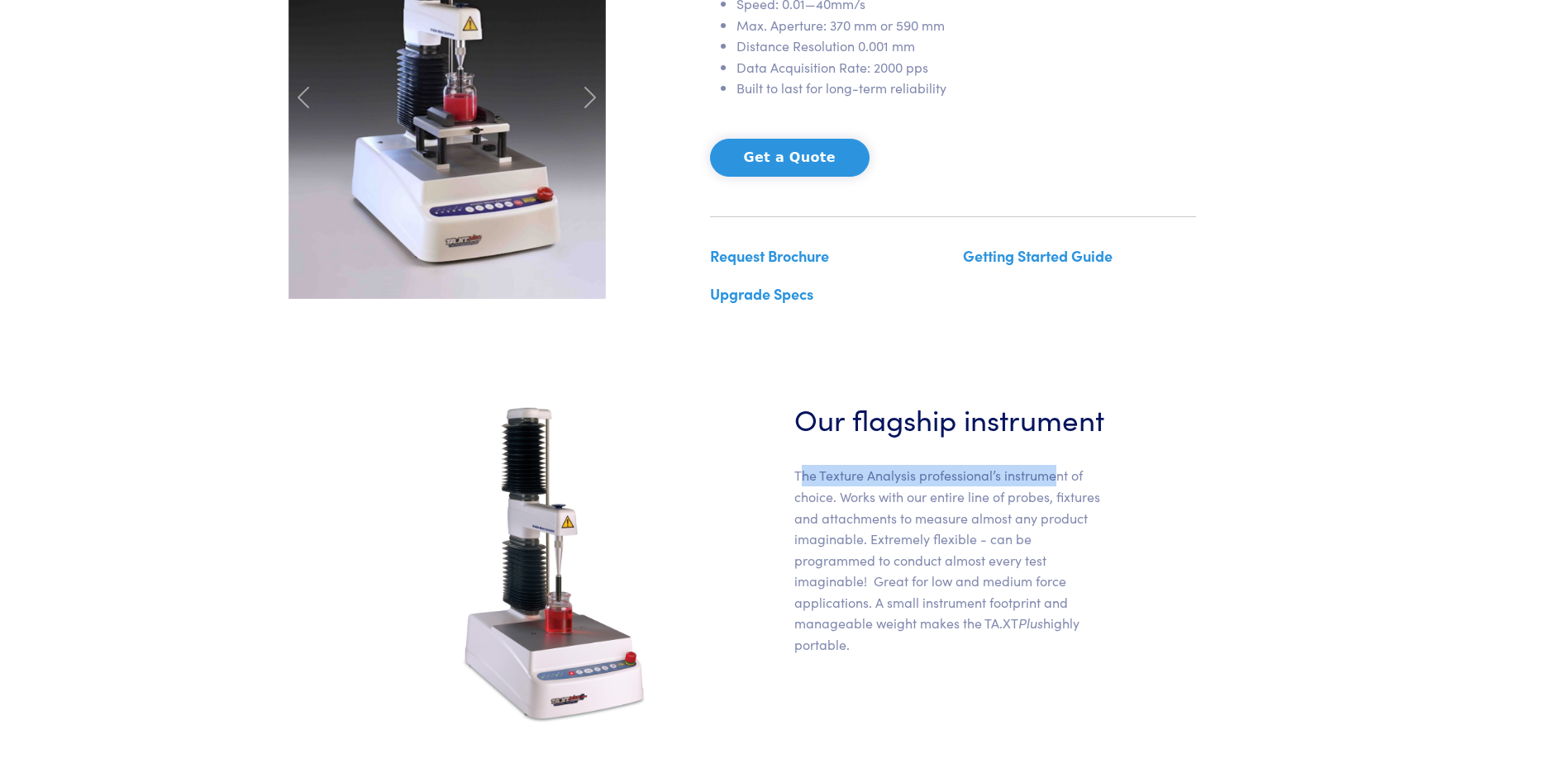
drag, startPoint x: 800, startPoint y: 388, endPoint x: 1058, endPoint y: 645, distance: 364.2
click at [1058, 645] on p "The Texture Analysis professional’s instrument of choice. Works with our entire…" at bounding box center [953, 560] width 318 height 190
click at [353, 556] on div "Our flagship instrument The Texture Analysis professional’s instrument of choic…" at bounding box center [784, 563] width 1012 height 330
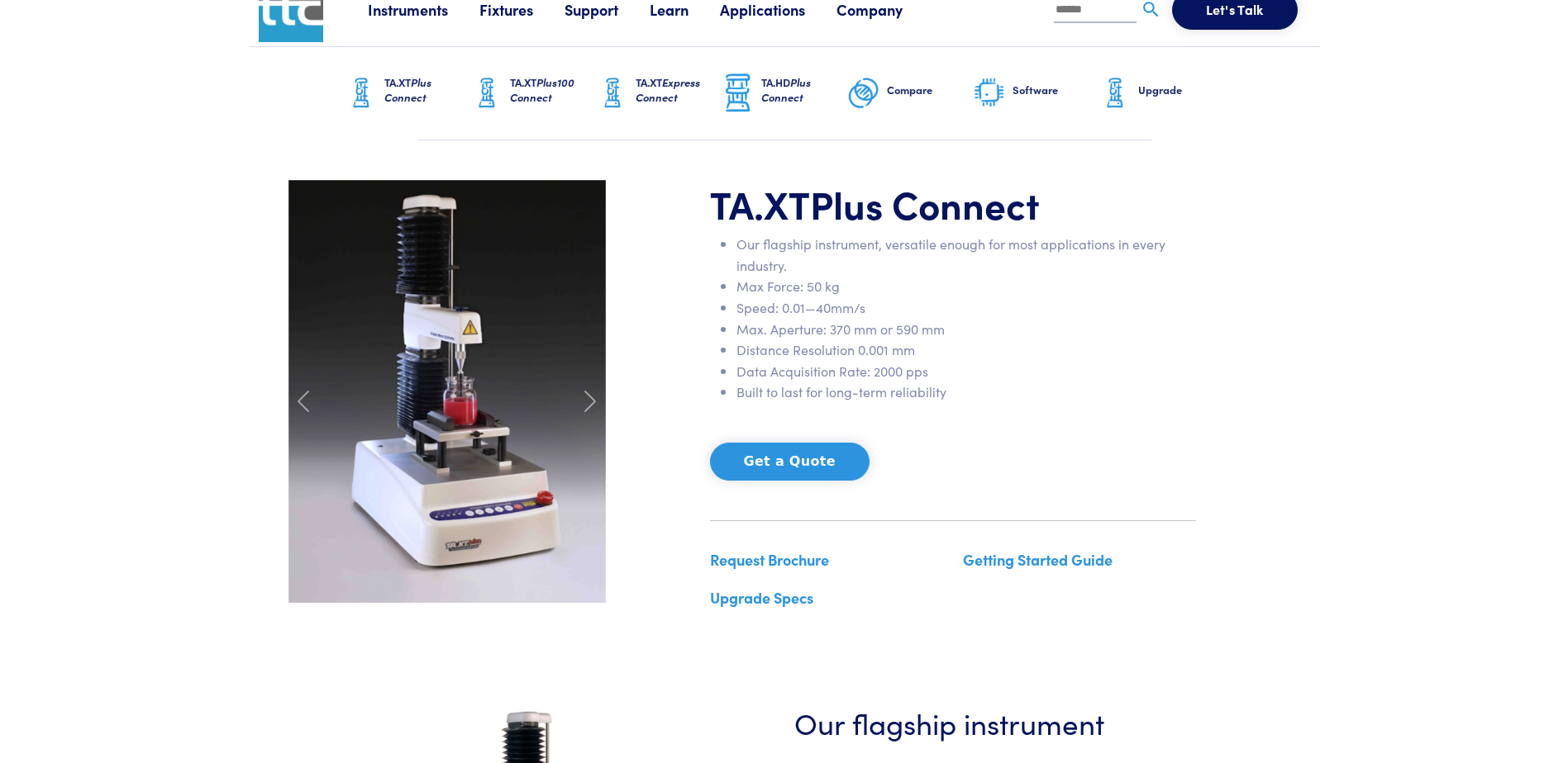
scroll to position [0, 0]
